Goal: Navigation & Orientation: Find specific page/section

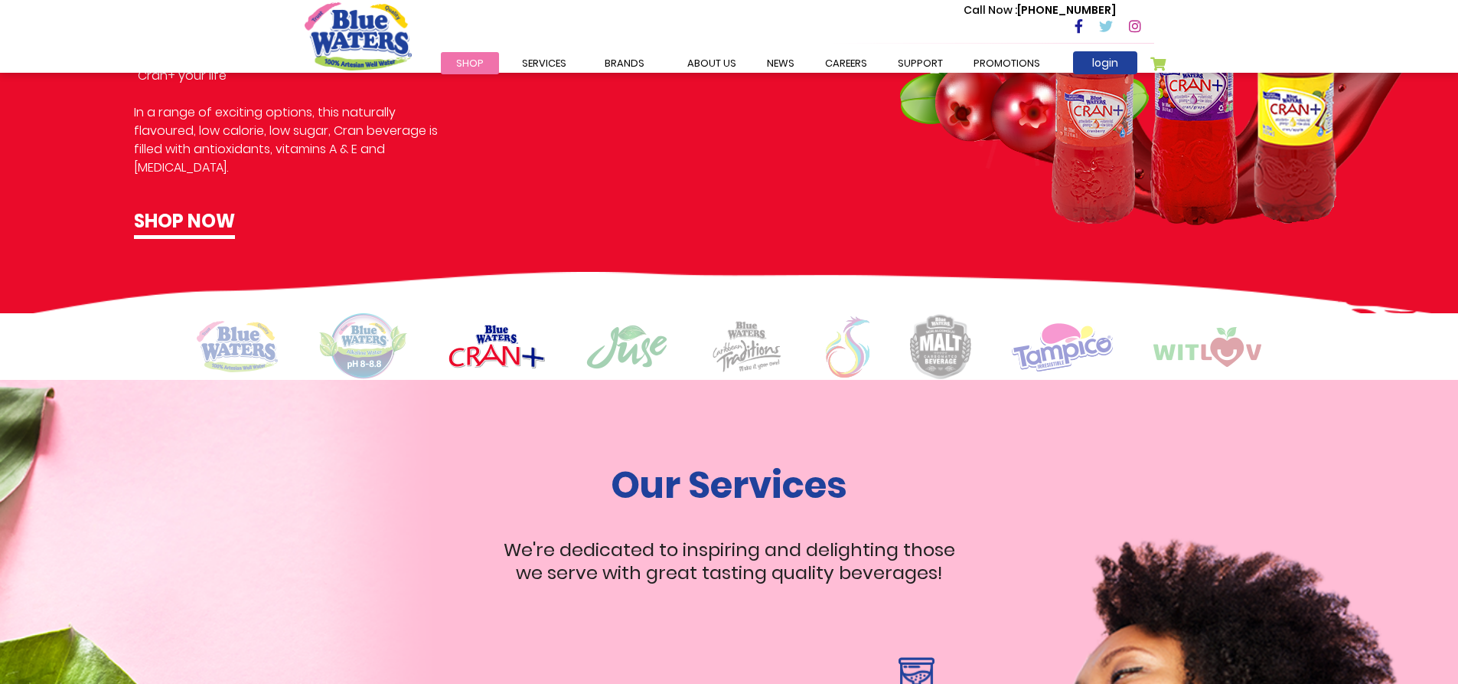
scroll to position [1301, 0]
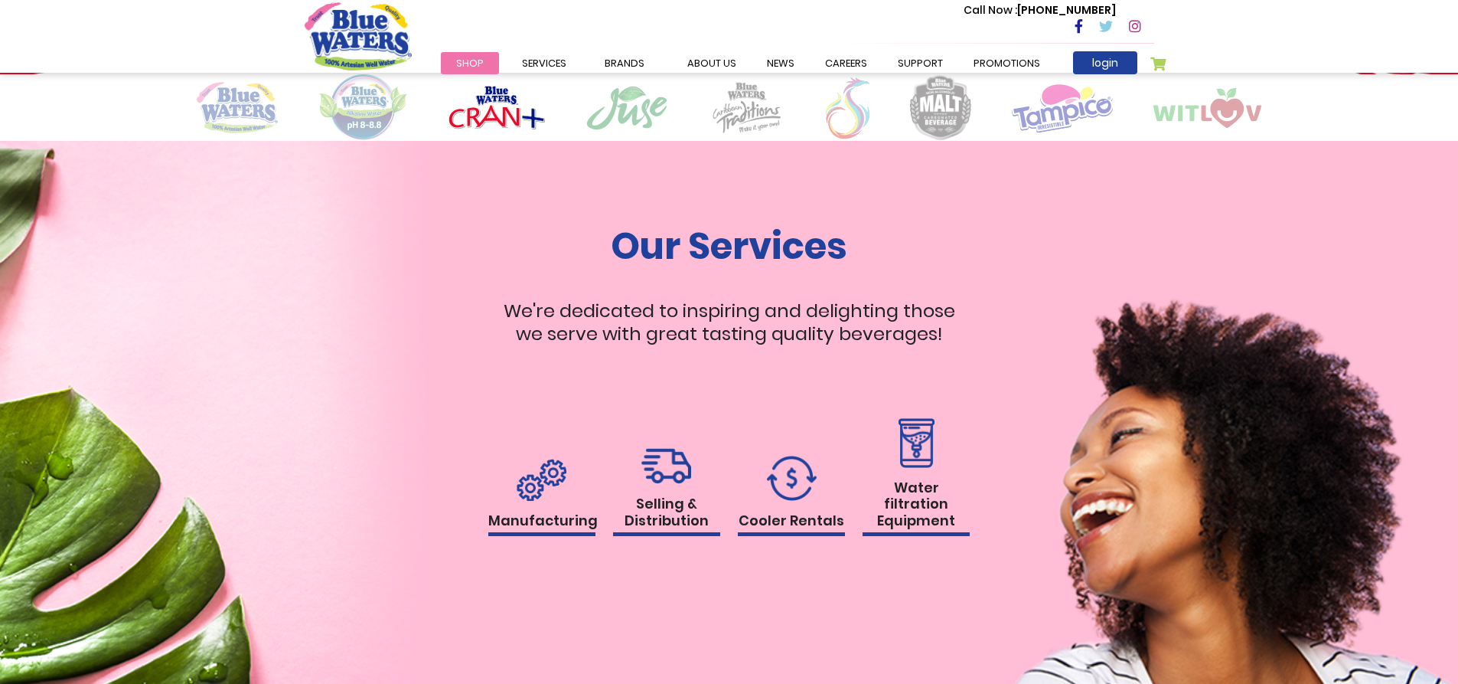
click at [784, 507] on link "Cooler Rentals" at bounding box center [791, 495] width 107 height 81
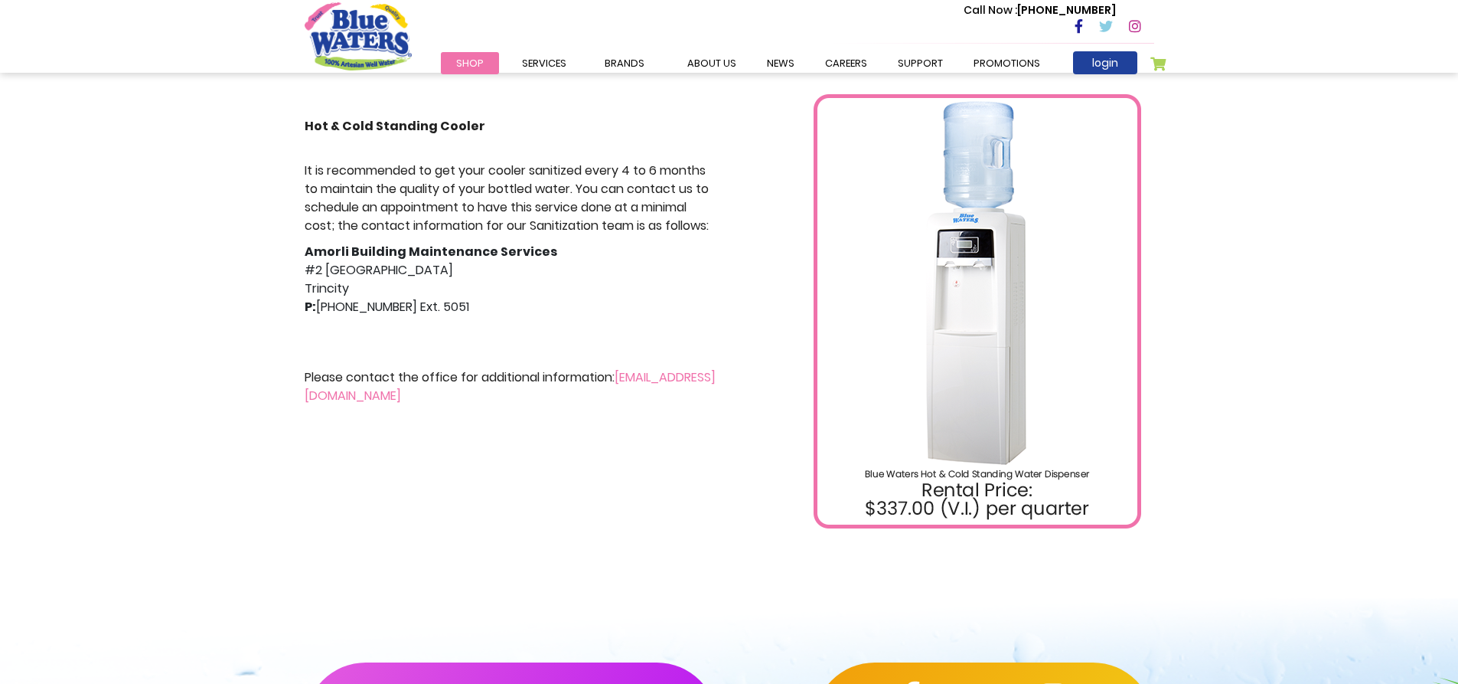
scroll to position [298, 0]
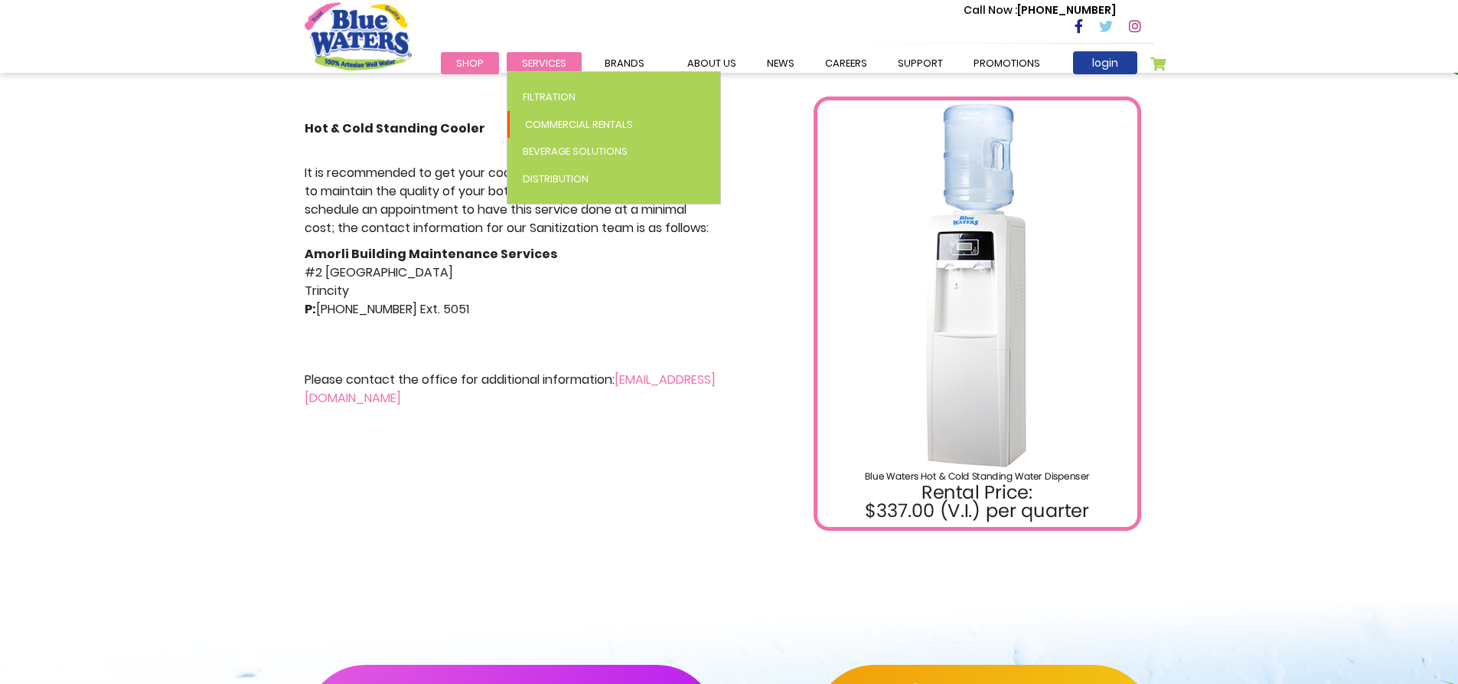
click at [542, 55] on link "Services" at bounding box center [544, 63] width 75 height 22
click at [543, 99] on span "Filtration" at bounding box center [549, 97] width 53 height 15
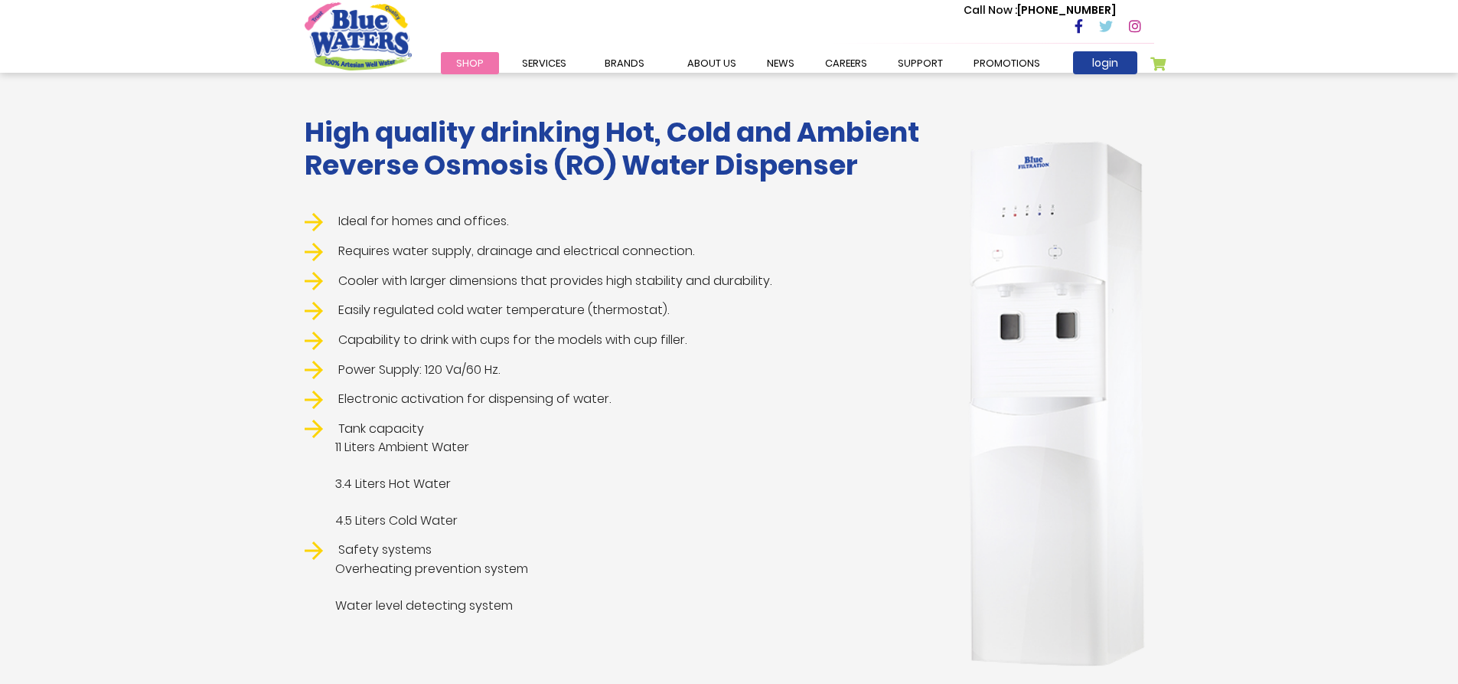
scroll to position [306, 0]
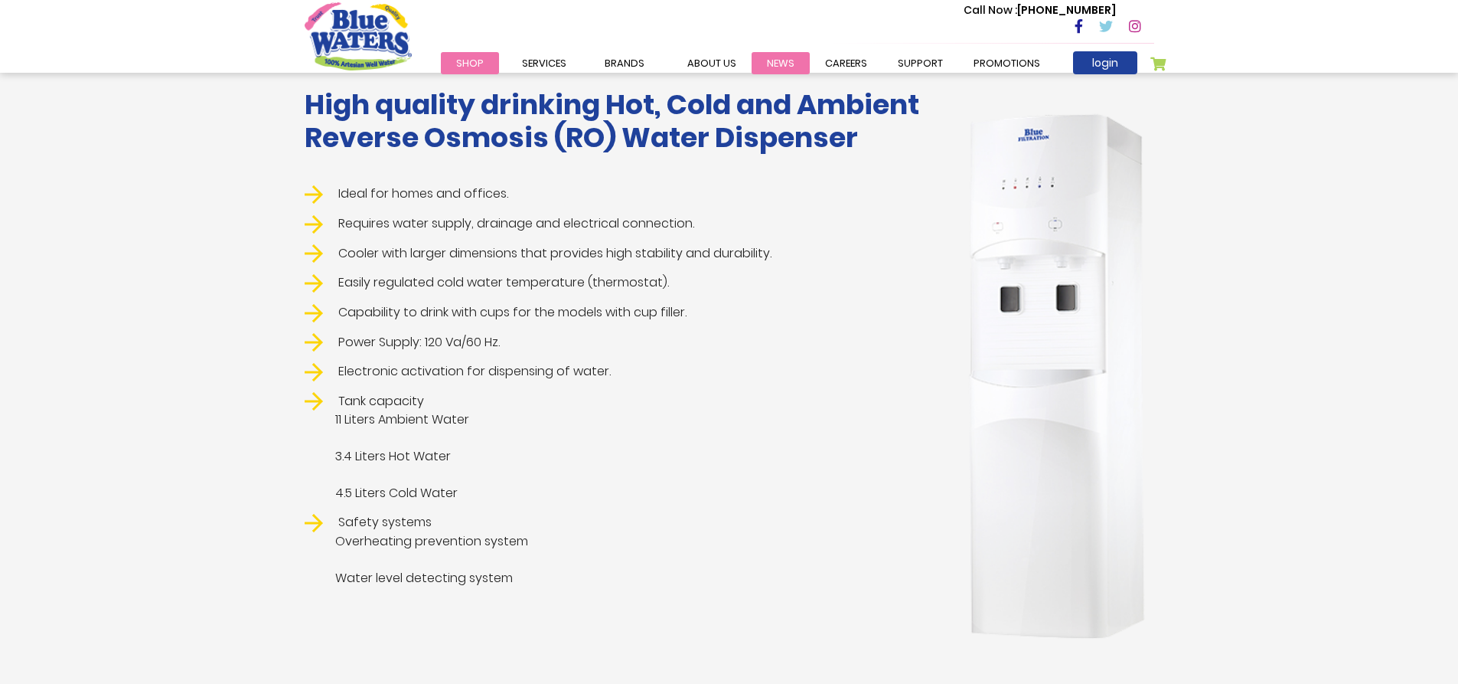
click at [774, 61] on link "News" at bounding box center [781, 63] width 58 height 22
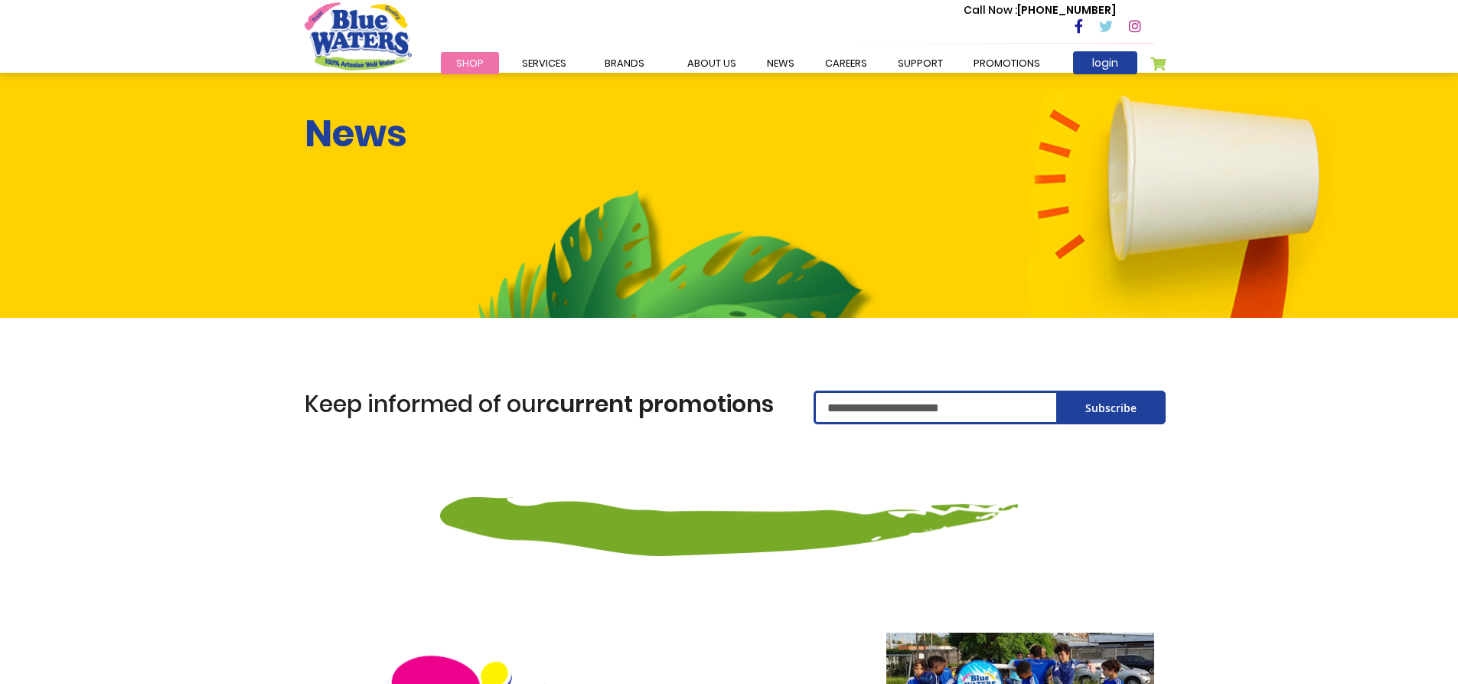
click at [830, 62] on link "careers" at bounding box center [846, 63] width 73 height 22
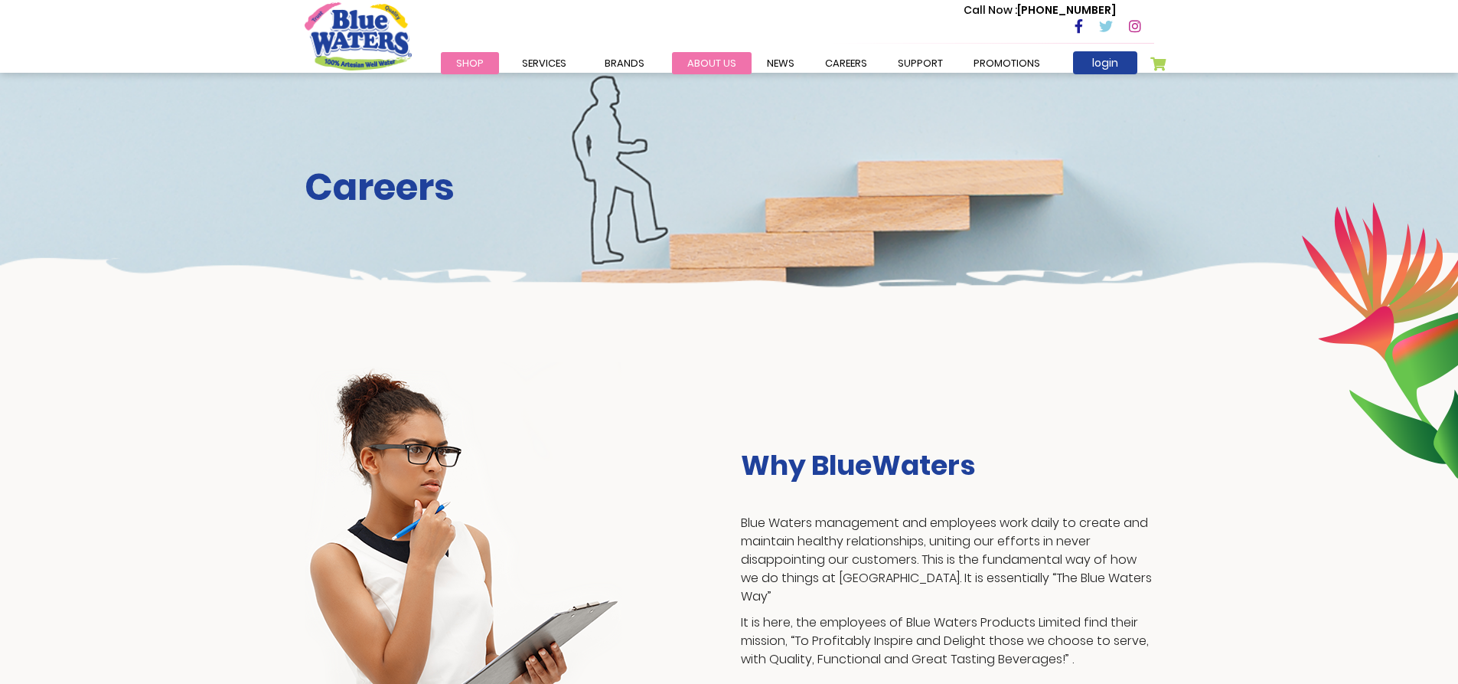
click at [702, 64] on link "about us" at bounding box center [712, 63] width 80 height 22
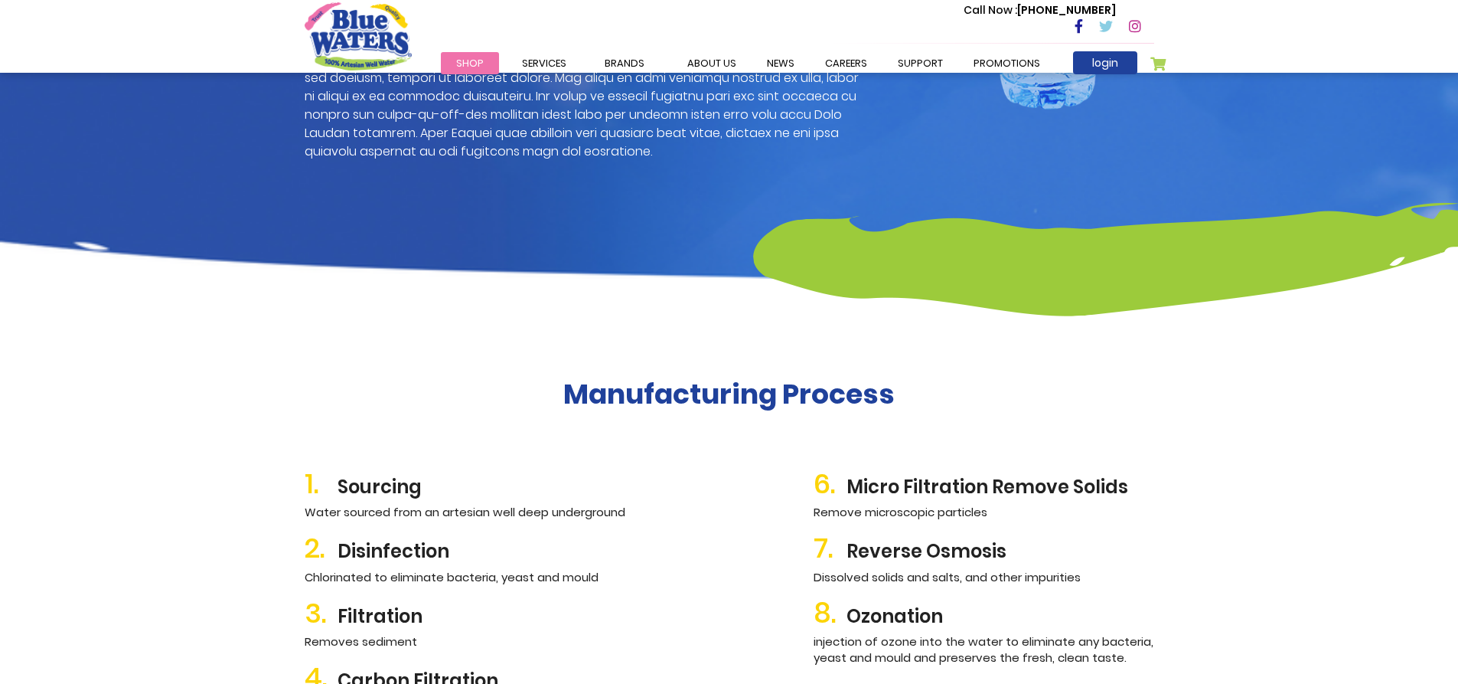
scroll to position [1186, 0]
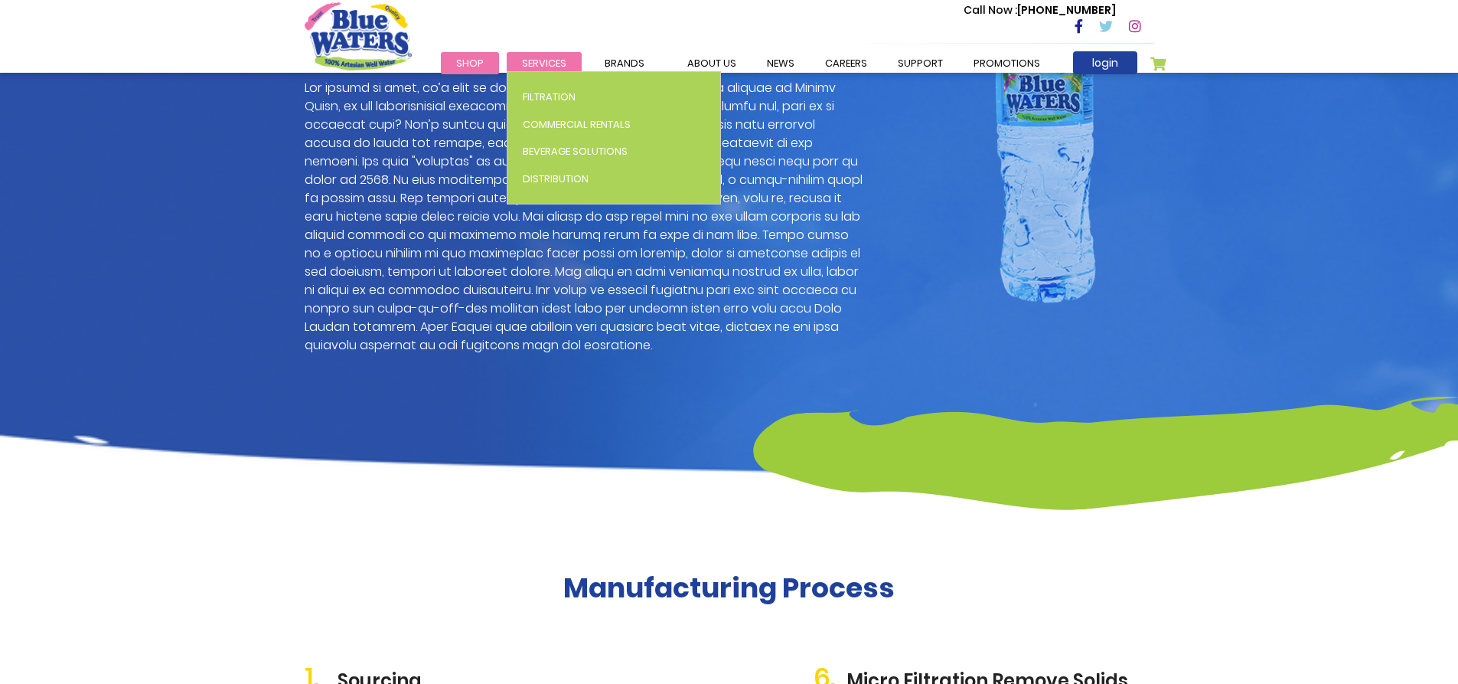
click at [549, 71] on li "Services Filtration Commercial Rentals Beverage Solutions Distribution" at bounding box center [544, 63] width 75 height 18
click at [547, 95] on span "Filtration" at bounding box center [549, 97] width 53 height 15
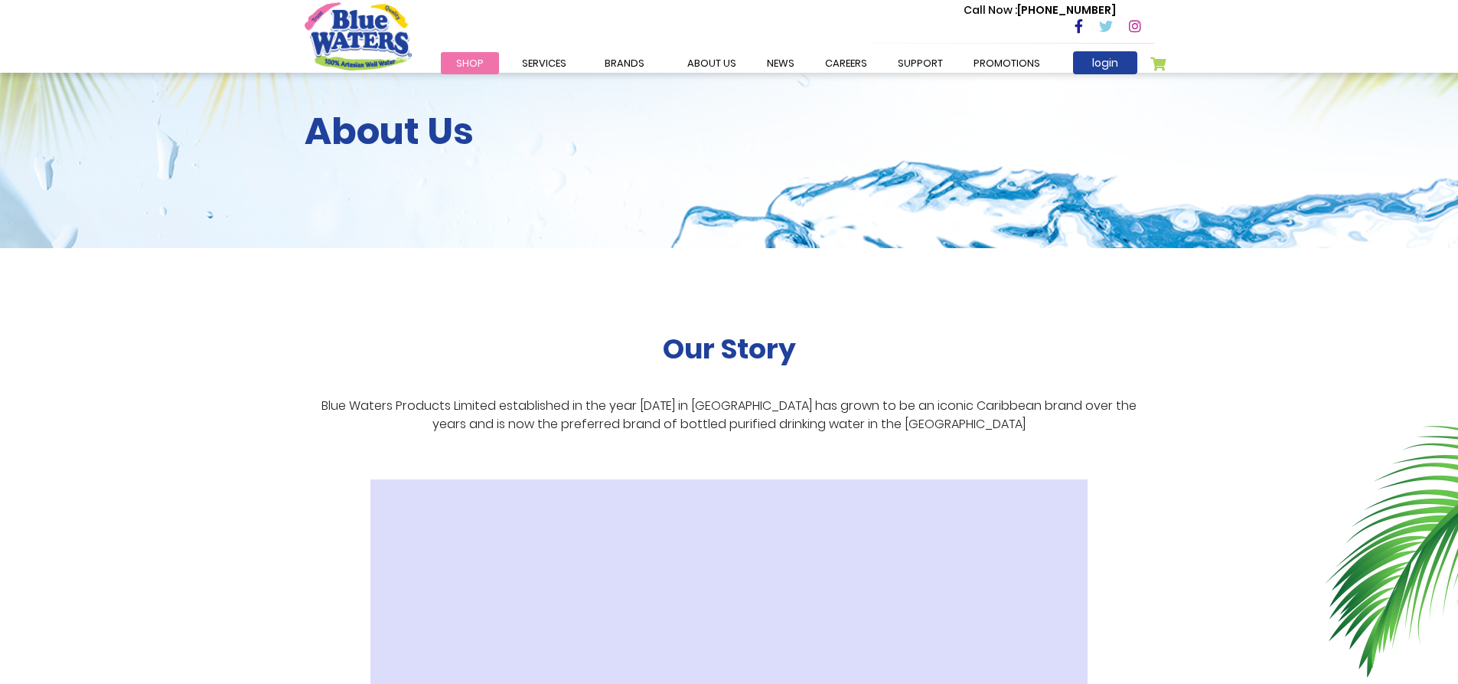
scroll to position [0, 0]
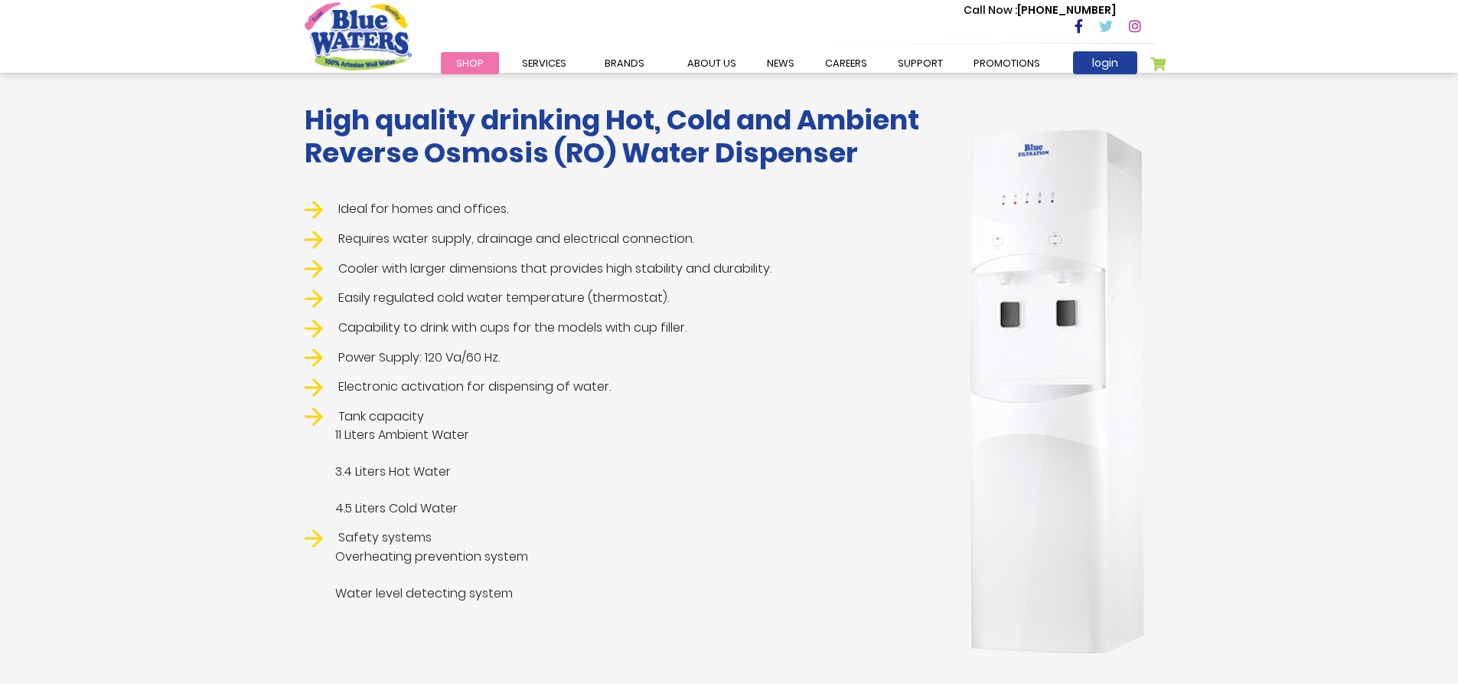
scroll to position [314, 0]
